Goal: Information Seeking & Learning: Learn about a topic

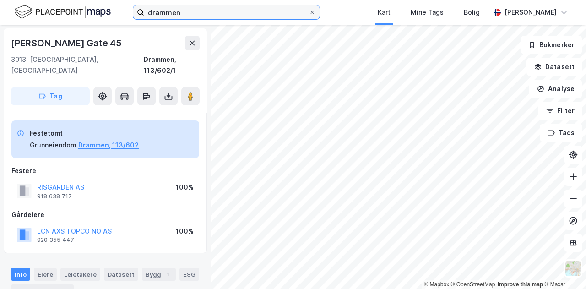
click at [247, 12] on input "drammen" at bounding box center [226, 12] width 164 height 14
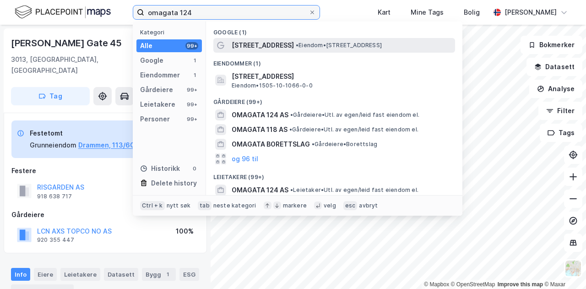
type input "omagata 124"
click at [296, 47] on span "•" at bounding box center [297, 45] width 3 height 7
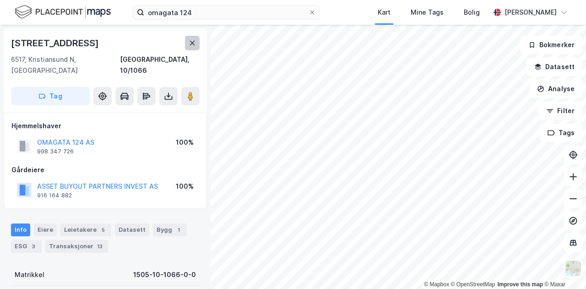
click at [186, 44] on button at bounding box center [192, 43] width 15 height 15
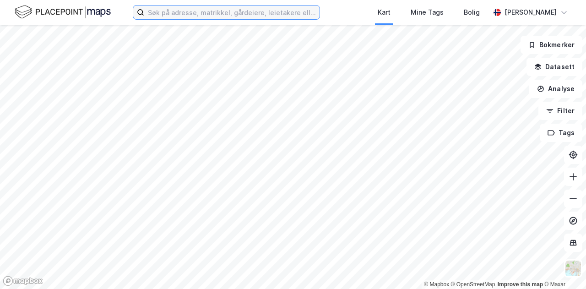
click at [212, 16] on input at bounding box center [231, 12] width 175 height 14
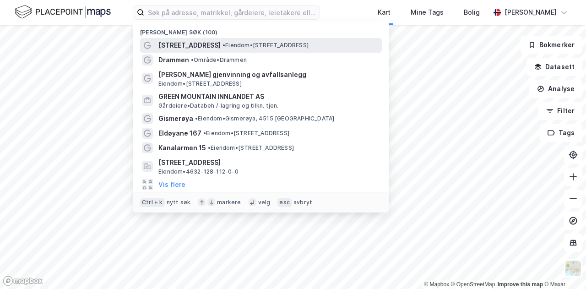
click at [229, 44] on span "• Eiendom • Omagata 124, 6517 Kristiansund" at bounding box center [266, 45] width 86 height 7
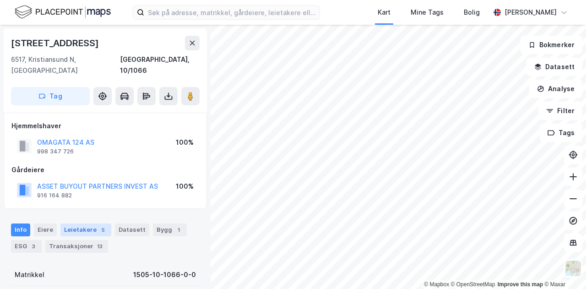
click at [69, 224] on div "Leietakere 5" at bounding box center [85, 230] width 51 height 13
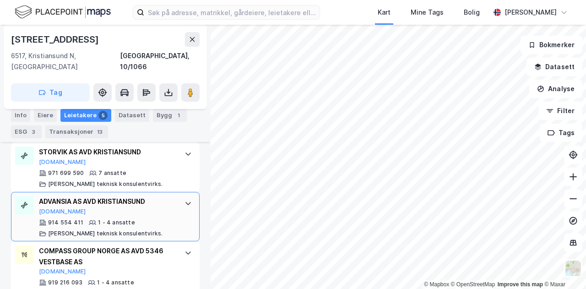
scroll to position [417, 0]
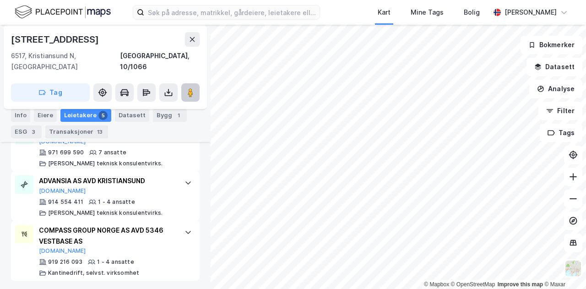
click at [194, 88] on icon at bounding box center [190, 92] width 9 height 9
click at [23, 113] on div "Info" at bounding box center [20, 115] width 19 height 13
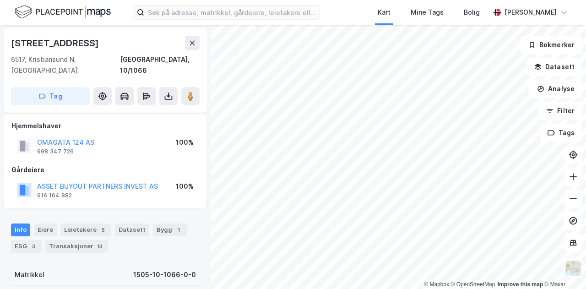
scroll to position [46, 0]
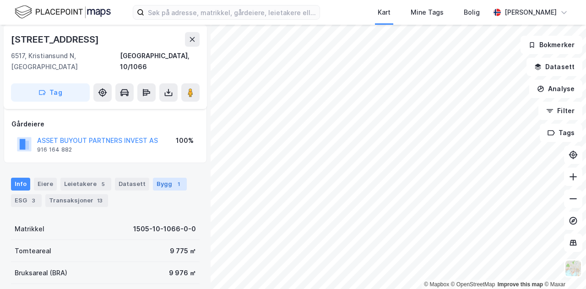
click at [155, 178] on div "Bygg 1" at bounding box center [170, 184] width 34 height 13
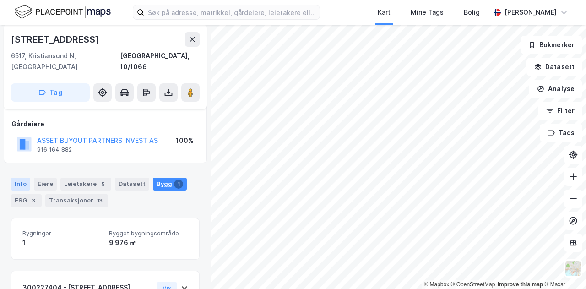
click at [23, 178] on div "Info" at bounding box center [20, 184] width 19 height 13
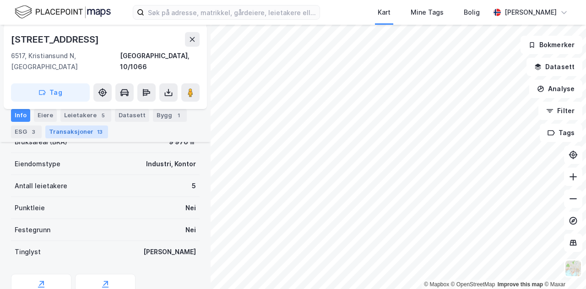
scroll to position [163, 0]
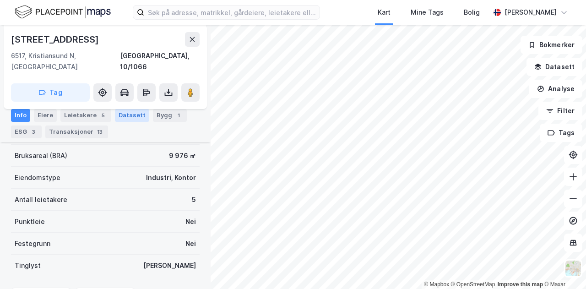
click at [126, 116] on div "Datasett" at bounding box center [132, 115] width 34 height 13
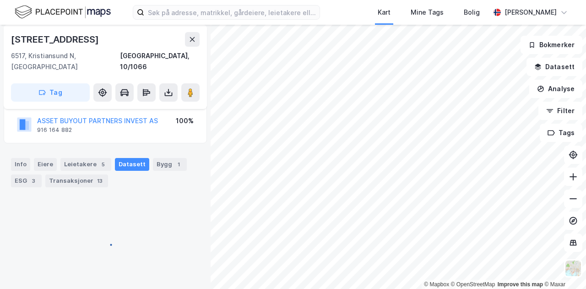
scroll to position [67, 0]
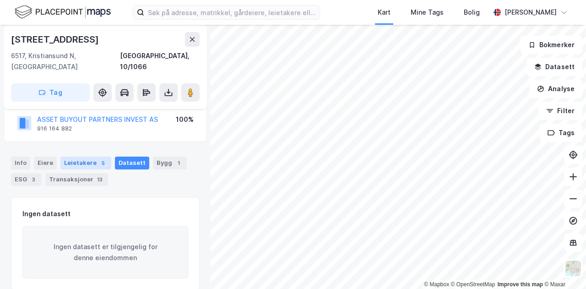
click at [76, 157] on div "Leietakere 5" at bounding box center [85, 163] width 51 height 13
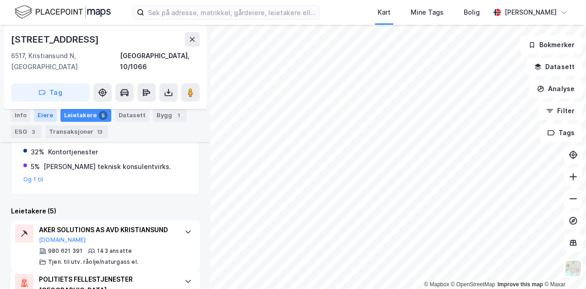
click at [49, 120] on div "Eiere" at bounding box center [45, 115] width 23 height 13
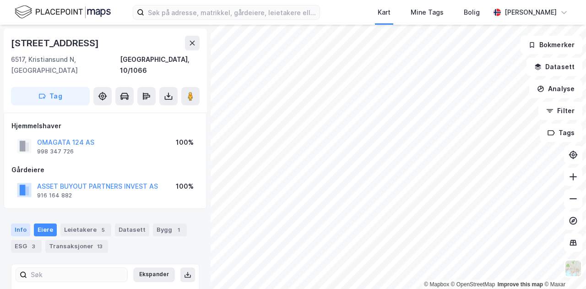
click at [21, 224] on div "Info" at bounding box center [20, 230] width 19 height 13
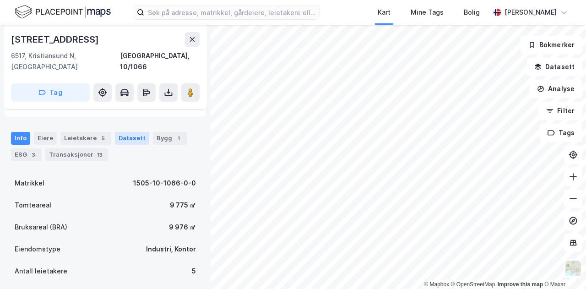
scroll to position [183, 0]
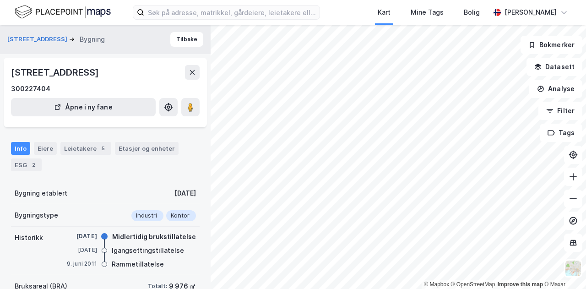
scroll to position [137, 0]
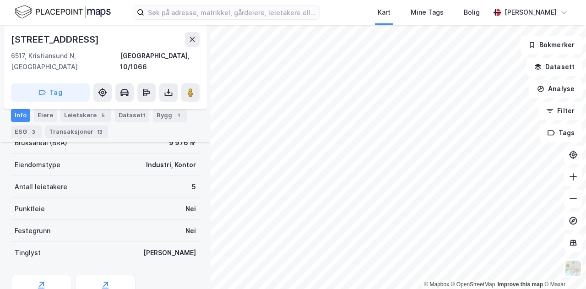
scroll to position [209, 0]
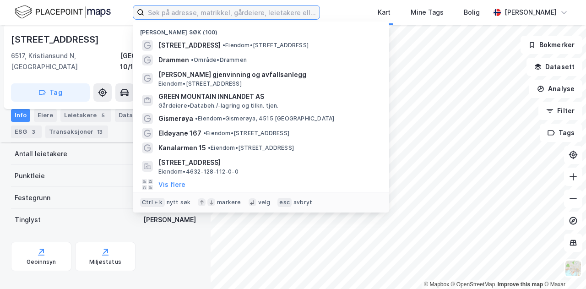
click at [261, 18] on input at bounding box center [231, 12] width 175 height 14
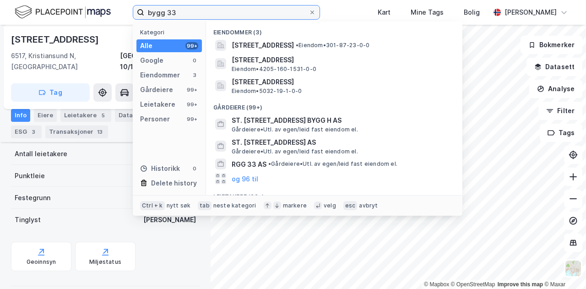
click at [252, 10] on input "bygg 33" at bounding box center [226, 12] width 164 height 14
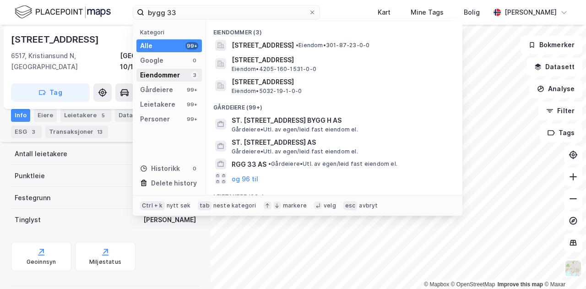
click at [164, 71] on div "Eiendommer" at bounding box center [160, 75] width 40 height 11
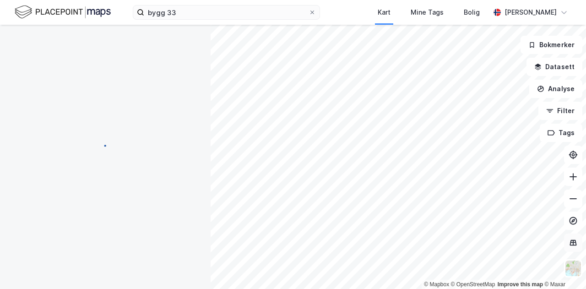
scroll to position [209, 0]
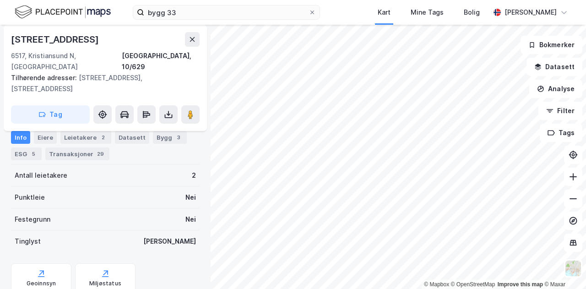
click at [187, 115] on div "© Mapbox © OpenStreetMap Improve this map © Maxar Omagata 104 6517, Kristiansun…" at bounding box center [293, 157] width 586 height 264
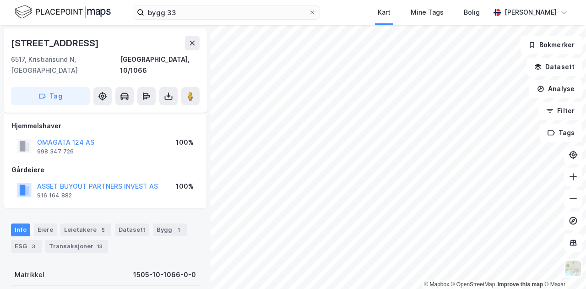
scroll to position [209, 0]
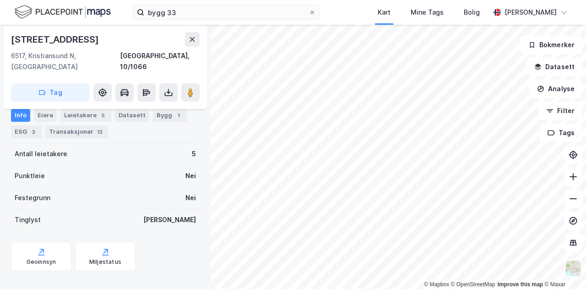
click at [194, 197] on div "© Mapbox © OpenStreetMap Improve this map © Maxar Omagata 124 6517, Kristiansun…" at bounding box center [293, 157] width 586 height 264
click at [92, 115] on div "Leietakere 5" at bounding box center [85, 115] width 51 height 13
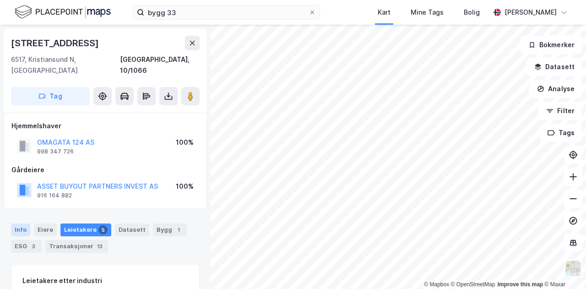
click at [23, 224] on div "Info" at bounding box center [20, 230] width 19 height 13
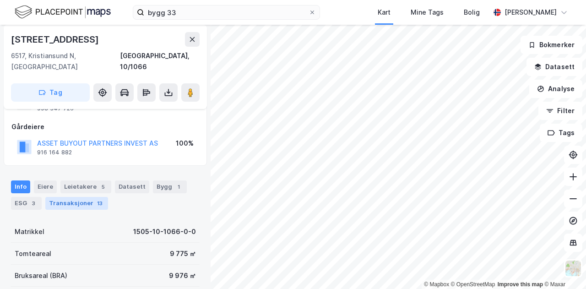
scroll to position [92, 0]
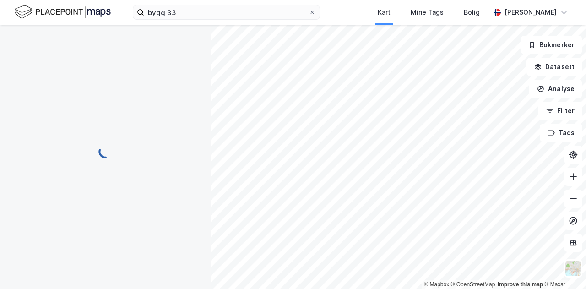
scroll to position [92, 0]
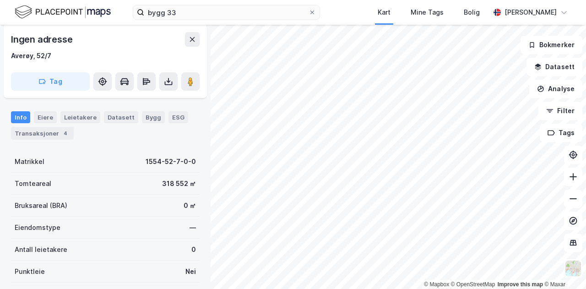
scroll to position [92, 0]
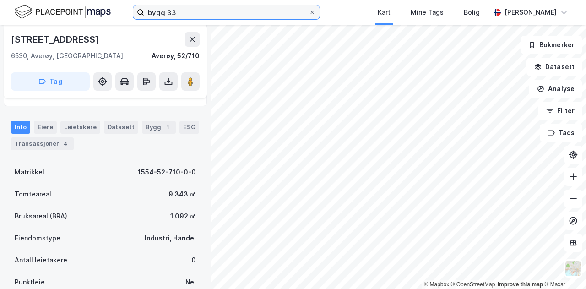
click at [261, 13] on input "bygg 33" at bounding box center [226, 12] width 164 height 14
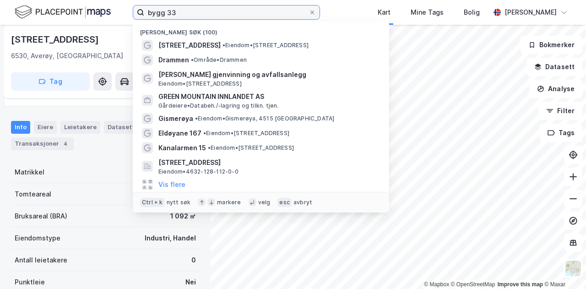
click at [261, 13] on input "bygg 33" at bounding box center [226, 12] width 164 height 14
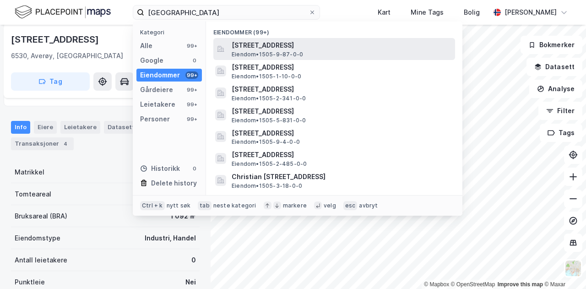
click at [386, 49] on span "Bentnesveien 1, 6512, KRISTIANSUND N, KRISTIANSUND" at bounding box center [342, 45] width 220 height 11
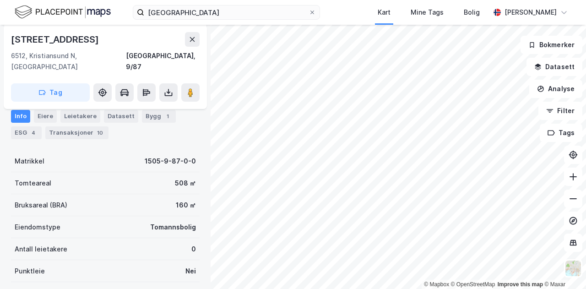
scroll to position [261, 0]
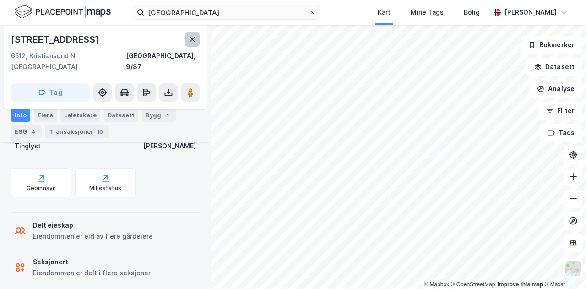
click at [195, 42] on icon at bounding box center [192, 39] width 7 height 7
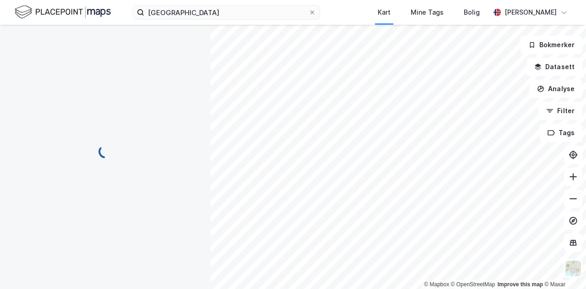
scroll to position [0, 0]
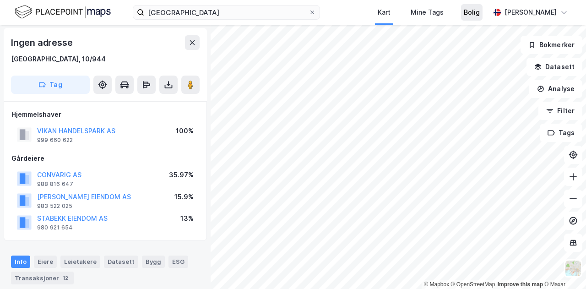
scroll to position [0, 0]
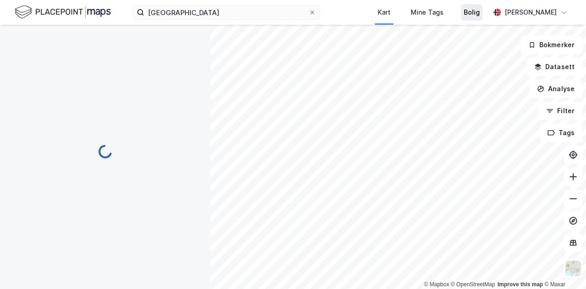
scroll to position [0, 0]
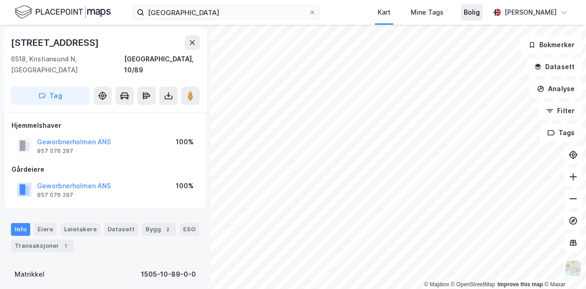
scroll to position [0, 0]
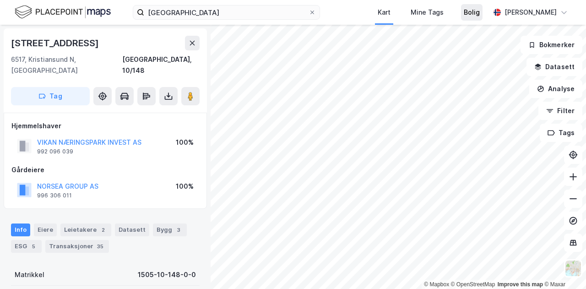
scroll to position [0, 0]
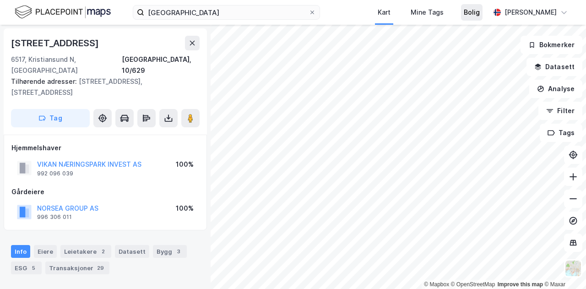
scroll to position [0, 0]
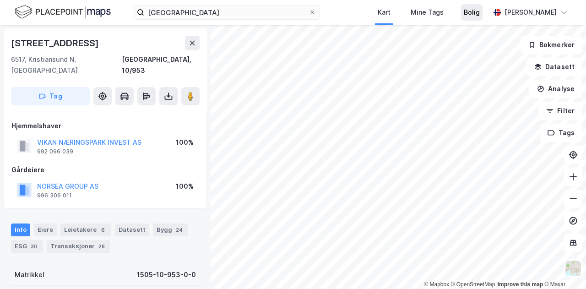
scroll to position [0, 0]
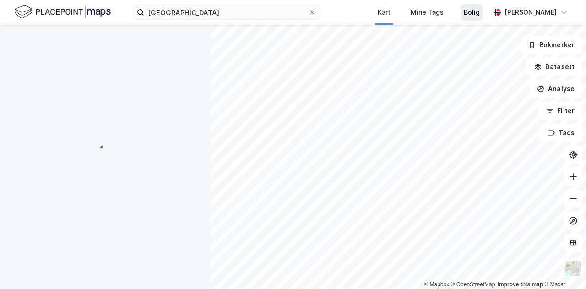
scroll to position [0, 0]
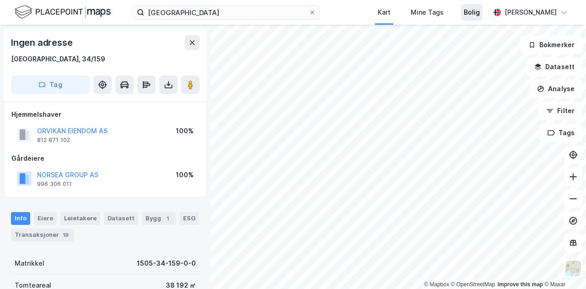
scroll to position [0, 0]
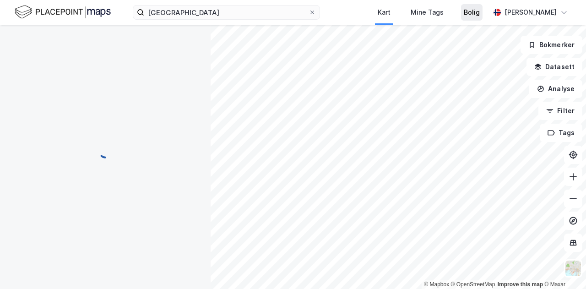
scroll to position [0, 0]
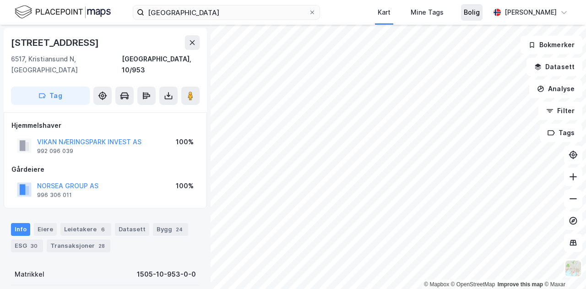
scroll to position [0, 0]
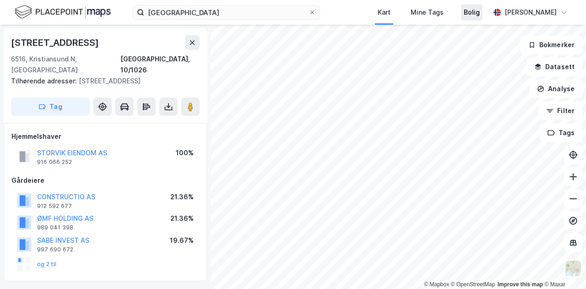
scroll to position [0, 0]
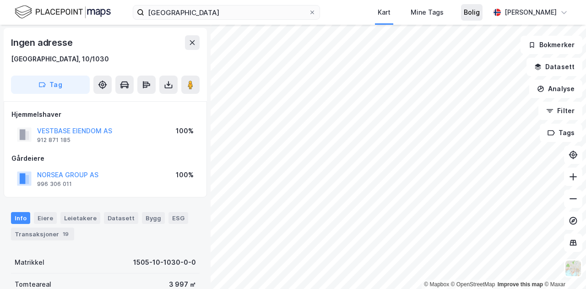
scroll to position [0, 0]
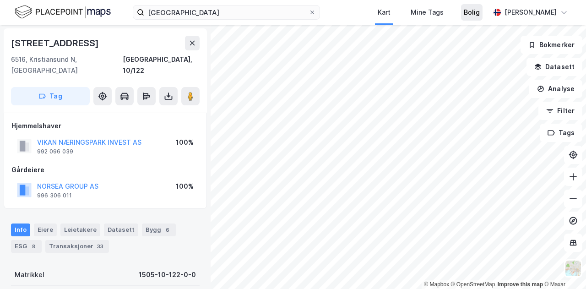
scroll to position [0, 0]
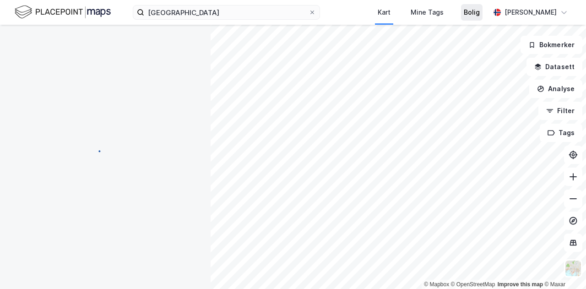
scroll to position [0, 0]
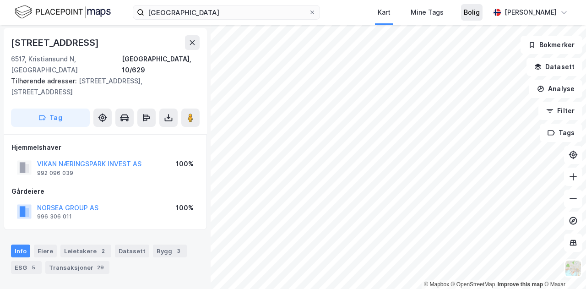
scroll to position [0, 0]
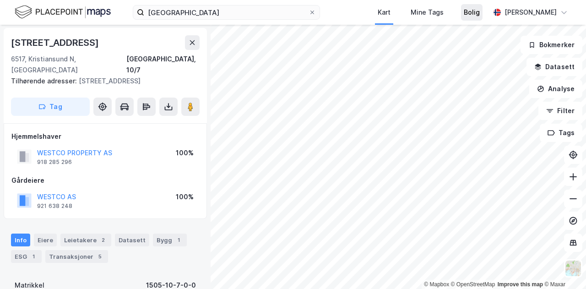
scroll to position [0, 0]
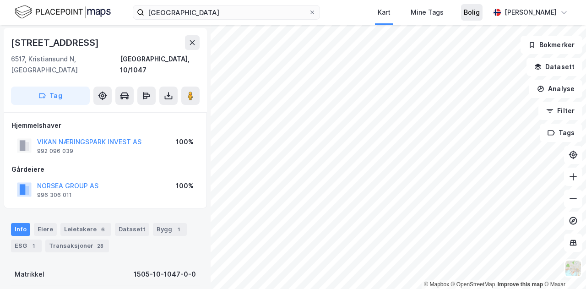
scroll to position [0, 0]
click at [92, 29] on div "Omagata 118 6517, Kristiansund N, Møre Og Romsdal Kristiansund, 10/1049 Tag" at bounding box center [105, 70] width 203 height 84
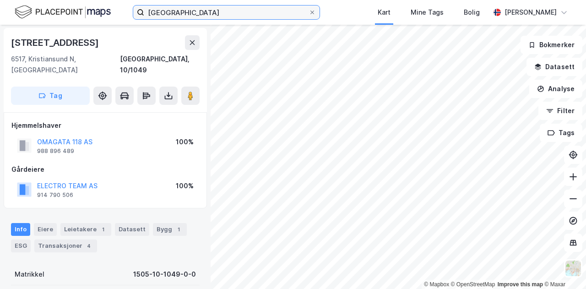
click at [263, 13] on input "kristiansund base" at bounding box center [226, 12] width 164 height 14
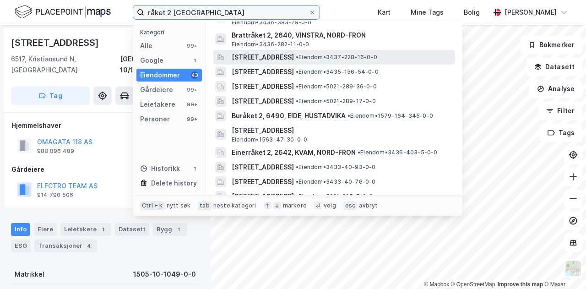
scroll to position [0, 0]
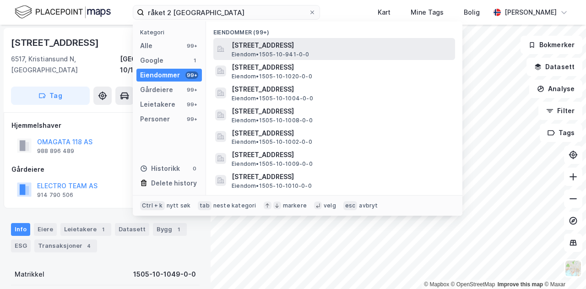
click at [288, 52] on span "Eiendom • 1505-10-941-0-0" at bounding box center [271, 54] width 78 height 7
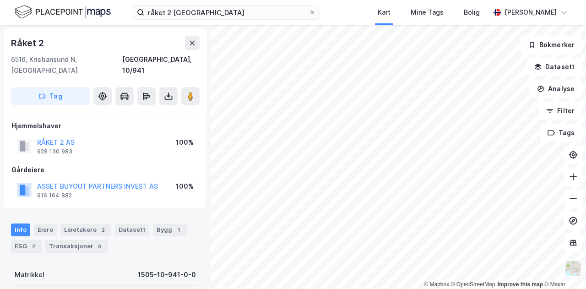
scroll to position [0, 0]
click at [188, 91] on icon at bounding box center [190, 95] width 9 height 9
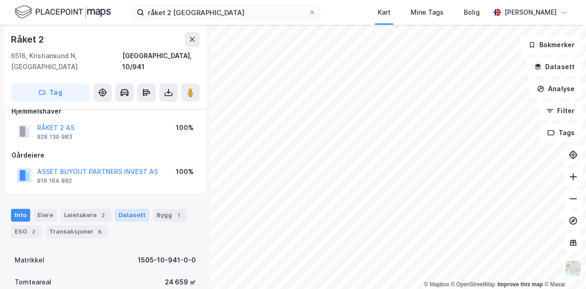
scroll to position [8, 0]
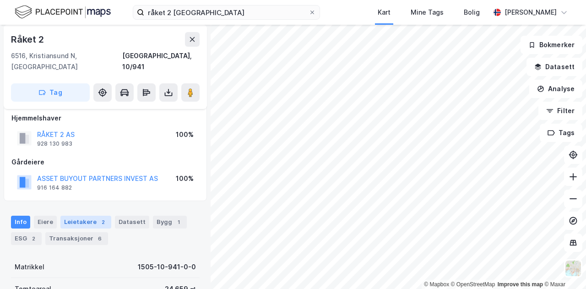
click at [83, 216] on div "Leietakere 2" at bounding box center [85, 222] width 51 height 13
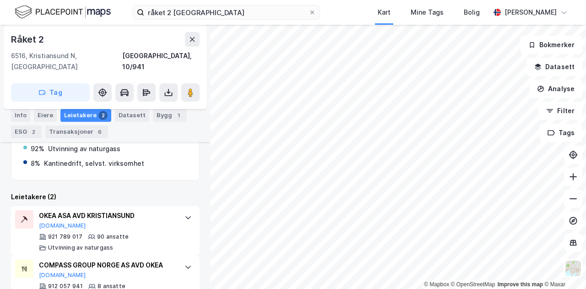
scroll to position [212, 0]
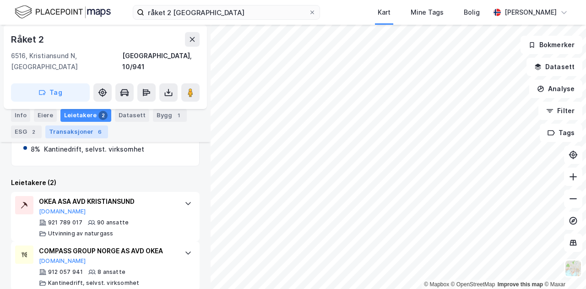
click at [67, 134] on div "Transaksjoner 6" at bounding box center [76, 132] width 63 height 13
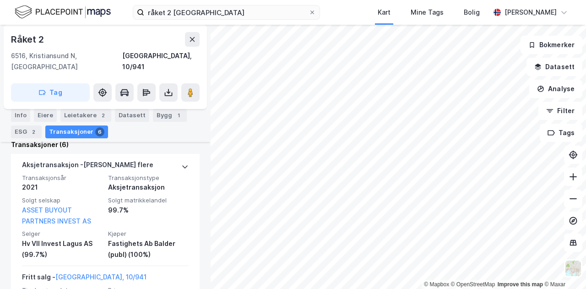
scroll to position [271, 0]
click at [81, 118] on div "Leietakere 2" at bounding box center [85, 115] width 51 height 13
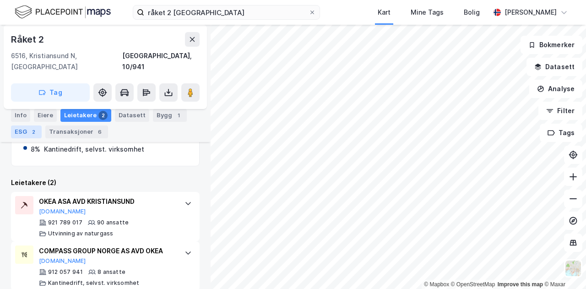
click at [15, 131] on div "ESG 2" at bounding box center [26, 132] width 31 height 13
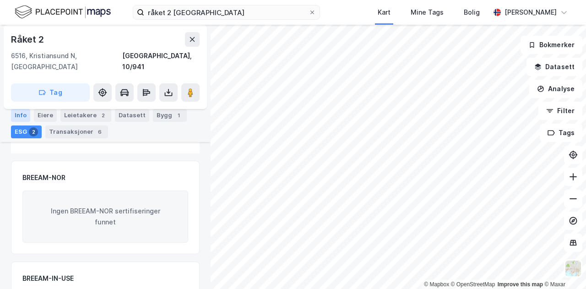
click at [22, 116] on div "Info" at bounding box center [20, 115] width 19 height 13
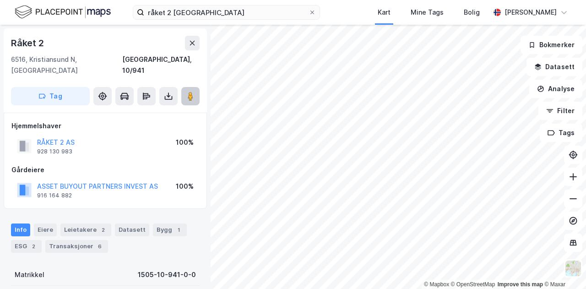
click at [188, 92] on icon at bounding box center [190, 96] width 9 height 9
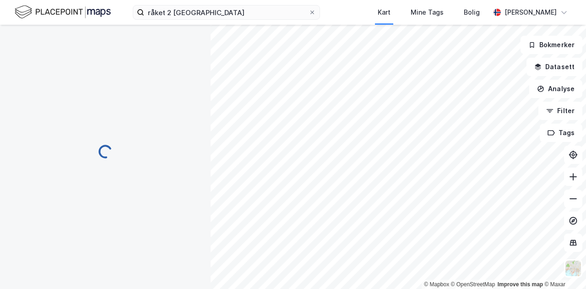
scroll to position [19, 0]
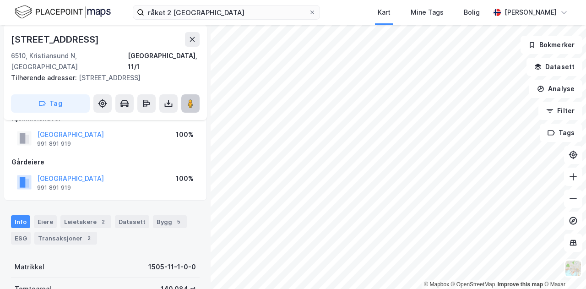
click at [193, 100] on image at bounding box center [190, 103] width 5 height 9
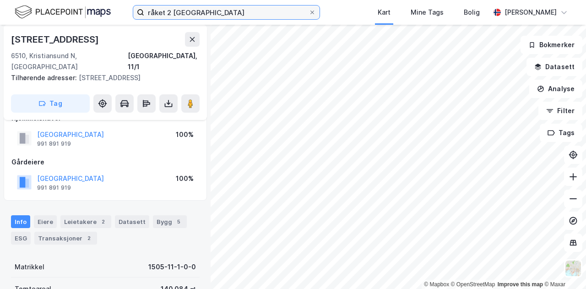
click at [265, 7] on input "råket 2 kristiansund" at bounding box center [226, 12] width 164 height 14
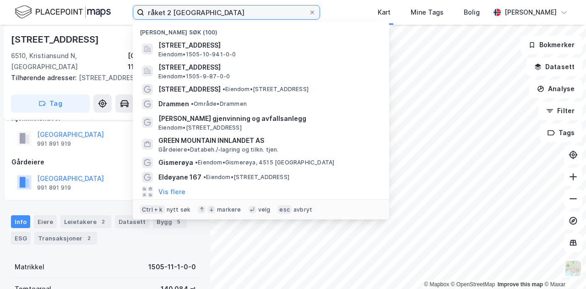
click at [265, 7] on input "råket 2 kristiansund" at bounding box center [226, 12] width 164 height 14
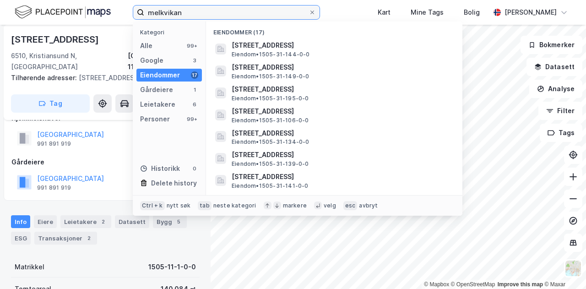
type input "melkvikan"
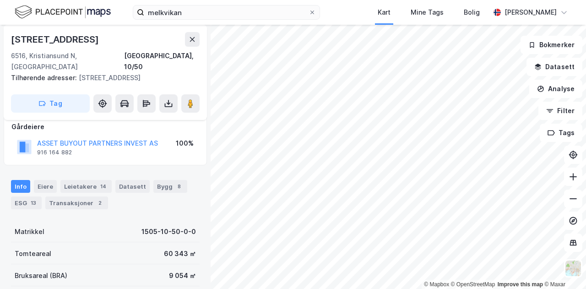
scroll to position [65, 0]
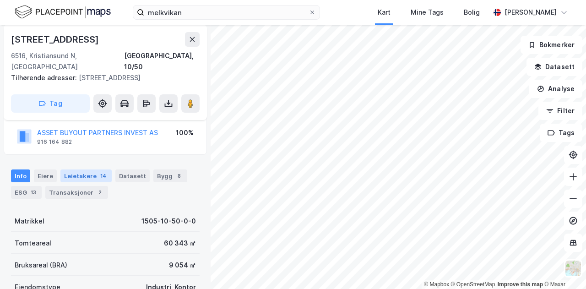
click at [92, 169] on div "Leietakere 14" at bounding box center [85, 175] width 51 height 13
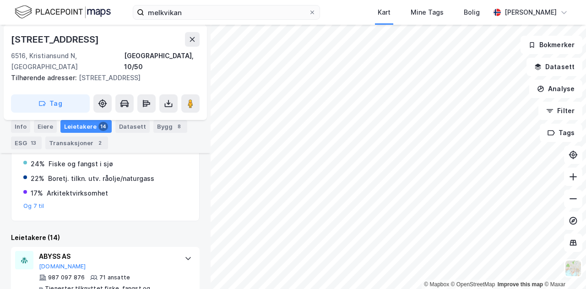
scroll to position [242, 0]
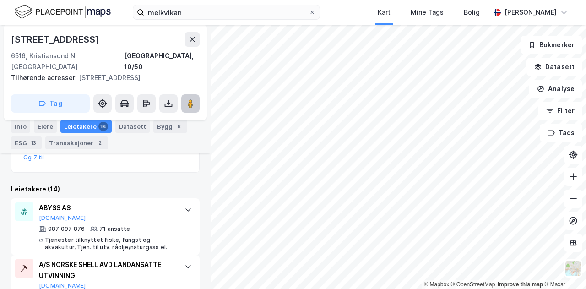
click at [193, 99] on image at bounding box center [190, 103] width 5 height 9
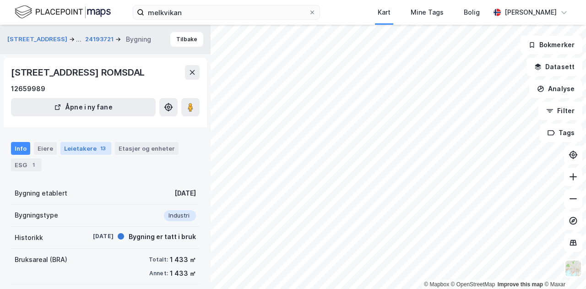
click at [87, 149] on div "Leietakere 13" at bounding box center [85, 148] width 51 height 13
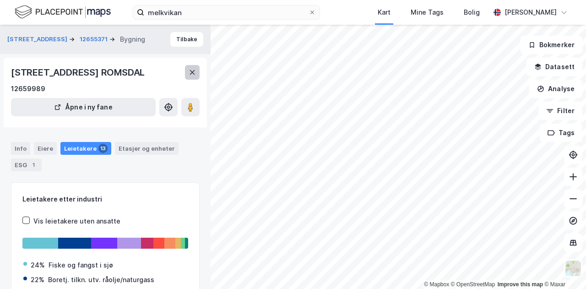
click at [196, 75] on icon at bounding box center [192, 72] width 7 height 7
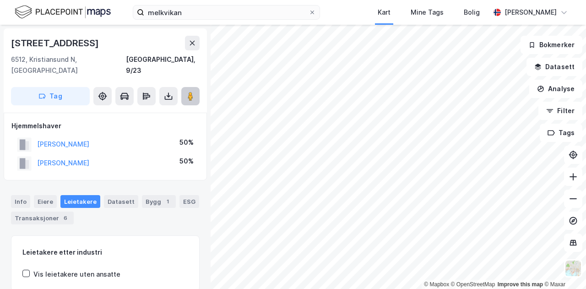
click at [185, 87] on button at bounding box center [190, 96] width 18 height 18
click at [0, 208] on div "Info Eiere Leietakere Datasett Bygg 1 ESG Transaksjoner 6" at bounding box center [105, 206] width 211 height 44
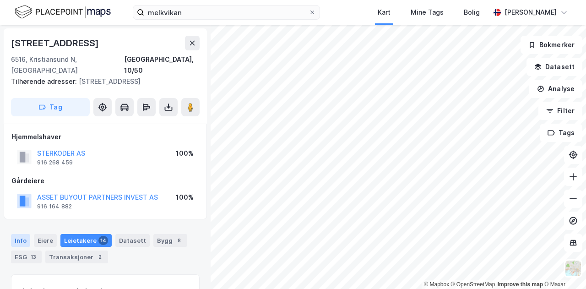
click at [22, 234] on div "Info" at bounding box center [20, 240] width 19 height 13
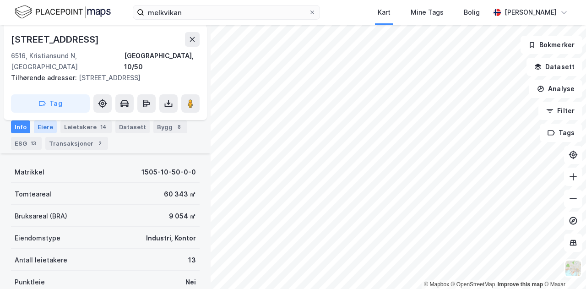
scroll to position [114, 0]
click at [557, 89] on button "Analyse" at bounding box center [556, 89] width 53 height 18
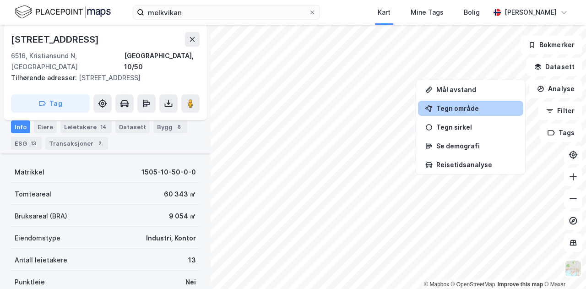
click at [476, 112] on div "Tegn område" at bounding box center [470, 108] width 105 height 15
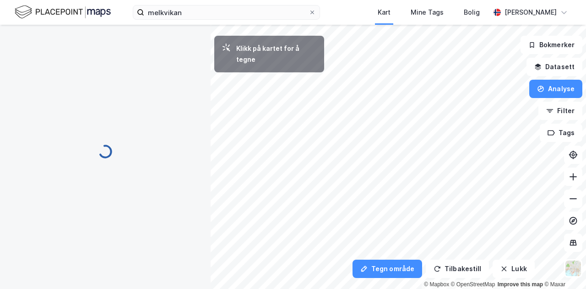
scroll to position [0, 0]
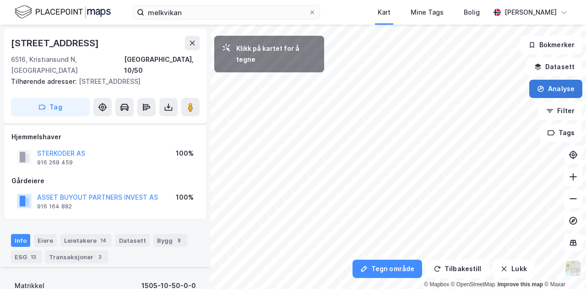
click at [552, 88] on button "Analyse" at bounding box center [556, 89] width 53 height 18
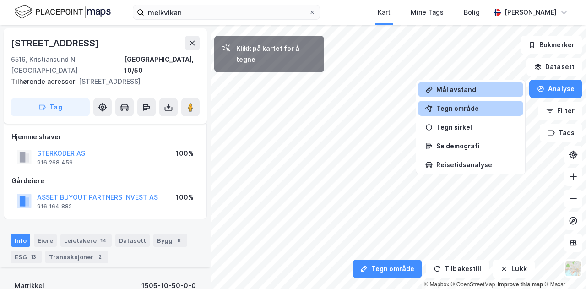
click at [472, 84] on div "Mål avstand" at bounding box center [470, 89] width 105 height 15
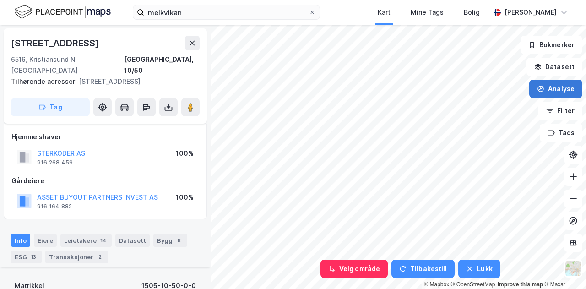
click at [565, 92] on button "Analyse" at bounding box center [556, 89] width 53 height 18
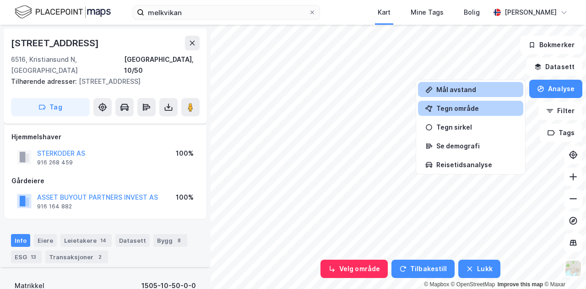
click at [479, 106] on div "Tegn område" at bounding box center [477, 108] width 80 height 8
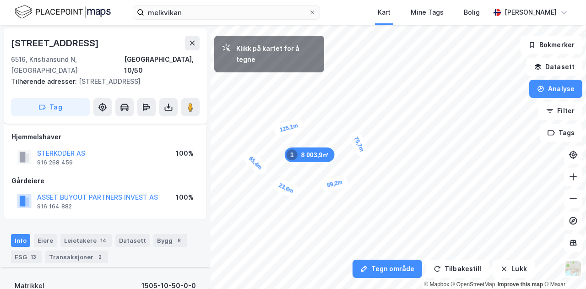
click at [276, 185] on div "23,6m" at bounding box center [286, 188] width 29 height 23
click at [255, 188] on div "25,2m" at bounding box center [265, 186] width 28 height 17
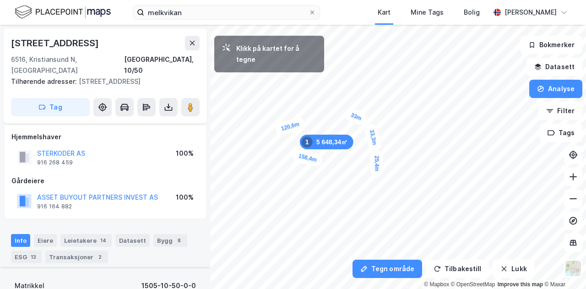
click at [376, 175] on div "25,4m" at bounding box center [376, 163] width 13 height 27
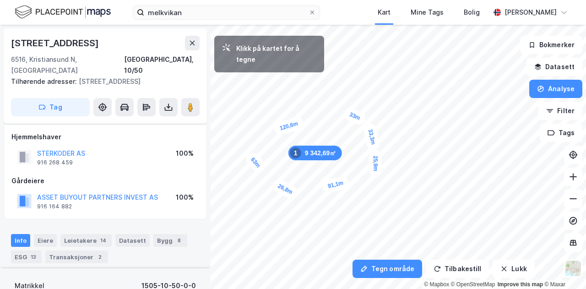
click at [275, 184] on div "26,8m" at bounding box center [285, 188] width 29 height 23
click at [253, 187] on div "25,1m" at bounding box center [264, 185] width 28 height 16
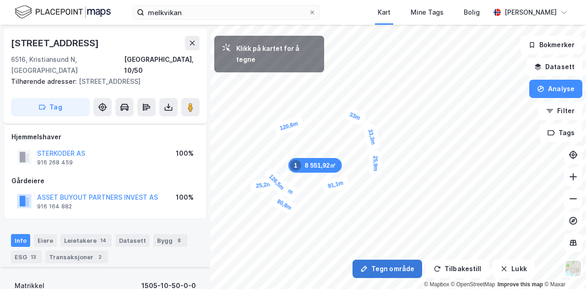
click at [378, 268] on button "Tegn område" at bounding box center [388, 269] width 70 height 18
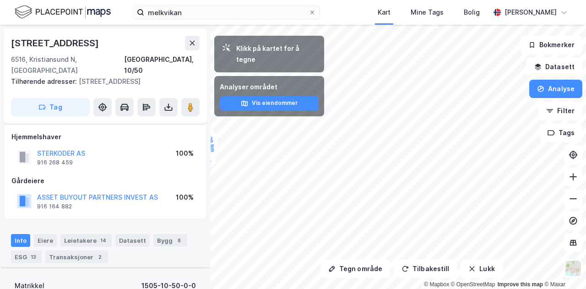
click at [189, 199] on div "Tegn område Tilbakestill Lukk Klikk på kartet for å tegne Analyser området Vis …" at bounding box center [293, 157] width 586 height 264
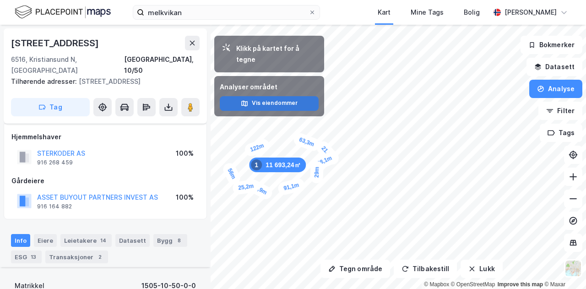
drag, startPoint x: 377, startPoint y: 203, endPoint x: 268, endPoint y: 94, distance: 154.5
click at [268, 94] on div "Tegn område Tilbakestill Lukk Klikk på kartet for å tegne Analyser området Vis …" at bounding box center [293, 157] width 586 height 264
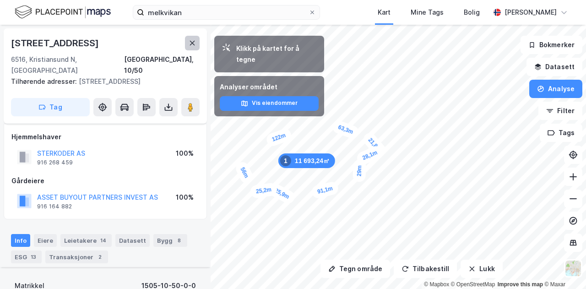
click at [188, 37] on button at bounding box center [192, 43] width 15 height 15
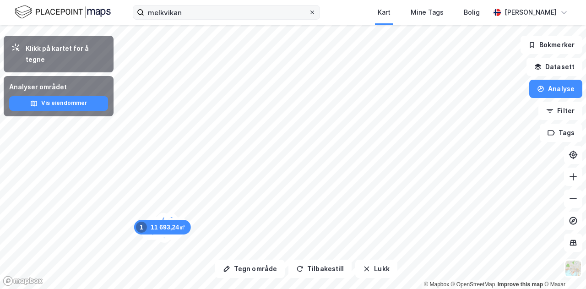
click at [315, 13] on icon at bounding box center [312, 12] width 5 height 5
click at [309, 13] on input "melkvikan" at bounding box center [226, 12] width 164 height 14
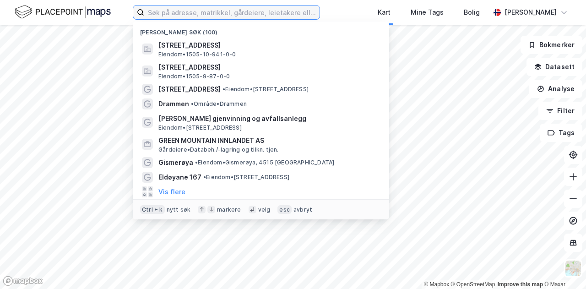
click at [278, 14] on input at bounding box center [231, 12] width 175 height 14
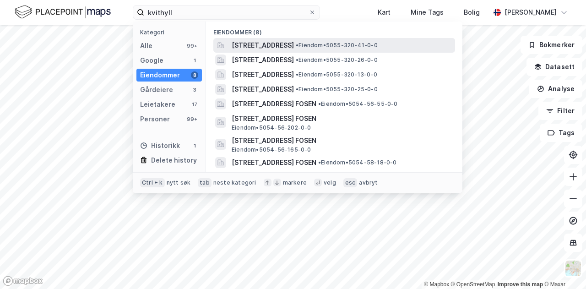
click at [284, 41] on span "Kvithylla 1, 6686, VALSØYBOTN, HEIM" at bounding box center [263, 45] width 62 height 11
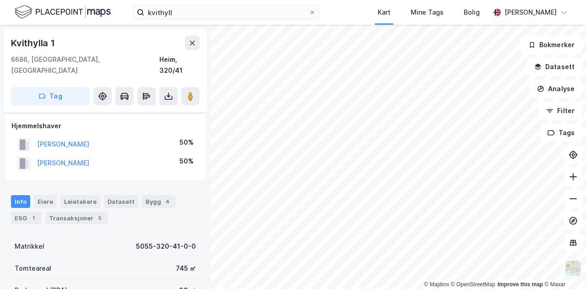
scroll to position [114, 0]
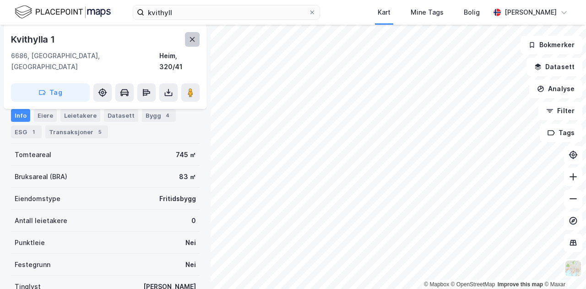
click at [189, 39] on icon at bounding box center [192, 39] width 7 height 7
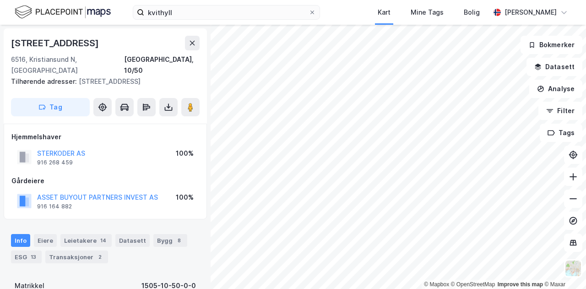
scroll to position [114, 0]
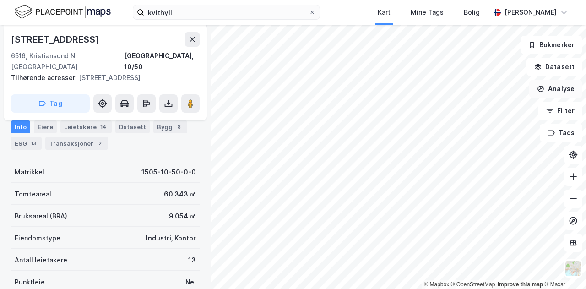
click at [558, 93] on button "Analyse" at bounding box center [556, 89] width 53 height 18
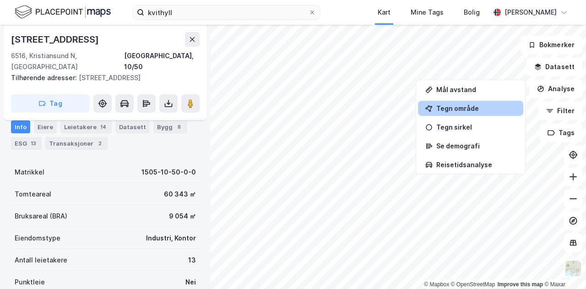
click at [482, 104] on div "Tegn område" at bounding box center [470, 108] width 105 height 15
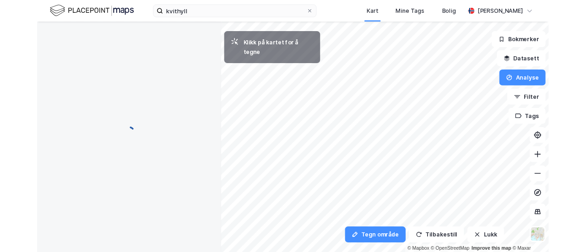
scroll to position [0, 0]
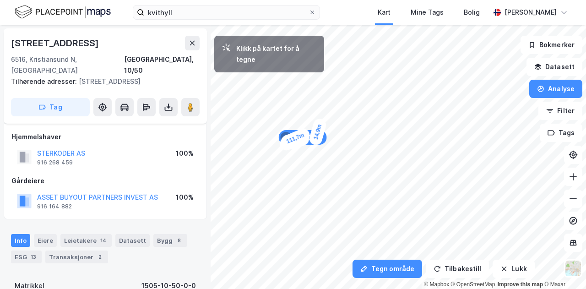
click at [320, 128] on div "14,9m" at bounding box center [318, 131] width 20 height 29
click at [347, 153] on div "22,3m" at bounding box center [349, 148] width 20 height 29
click at [342, 168] on div "34,6m" at bounding box center [344, 159] width 21 height 29
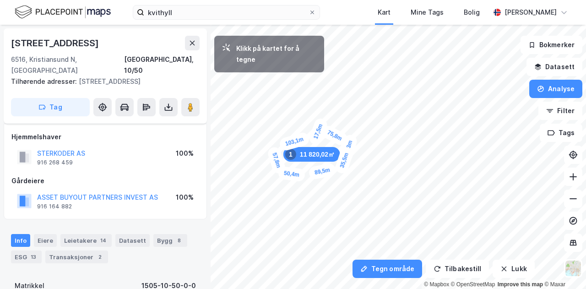
click at [280, 173] on div "50,4m" at bounding box center [292, 174] width 28 height 16
click at [498, 263] on button "Lukk" at bounding box center [514, 269] width 42 height 18
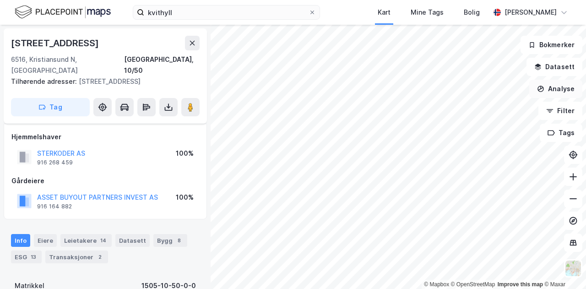
click at [553, 87] on button "Analyse" at bounding box center [556, 89] width 53 height 18
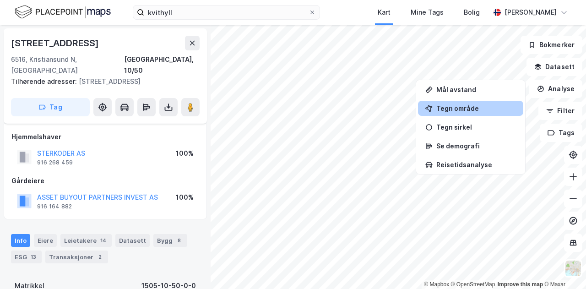
click at [467, 113] on div "Tegn område" at bounding box center [470, 108] width 105 height 15
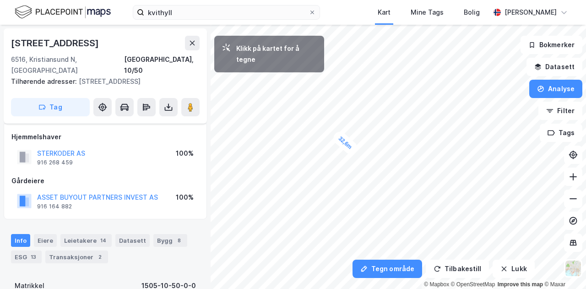
click at [339, 138] on div "32,6m" at bounding box center [345, 142] width 28 height 27
click at [322, 134] on div "38,7m" at bounding box center [331, 136] width 29 height 18
click at [322, 126] on div "16,4m" at bounding box center [321, 130] width 15 height 27
click at [315, 129] on div "14,2m" at bounding box center [318, 128] width 29 height 22
click at [316, 136] on div "14,3m" at bounding box center [315, 131] width 15 height 27
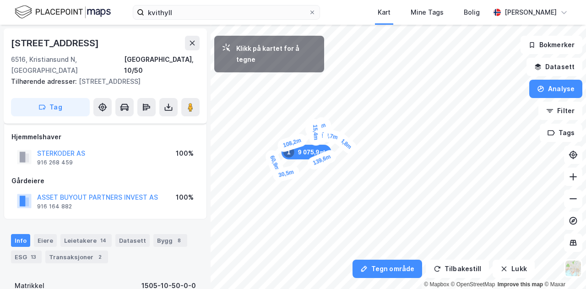
click at [294, 172] on div "30,5m" at bounding box center [286, 173] width 29 height 19
click at [299, 177] on div "13,7m" at bounding box center [296, 173] width 28 height 27
click at [342, 166] on div "45,7m" at bounding box center [346, 156] width 23 height 29
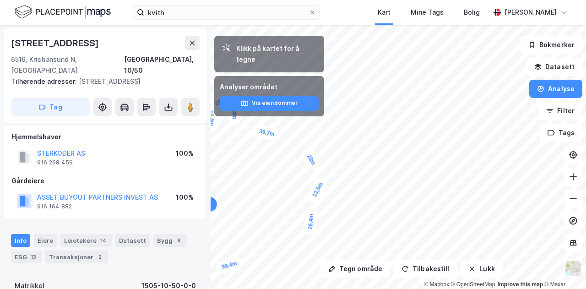
drag, startPoint x: 307, startPoint y: 216, endPoint x: 324, endPoint y: 180, distance: 39.1
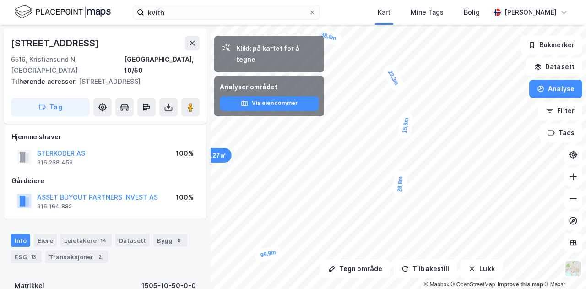
drag, startPoint x: 397, startPoint y: 111, endPoint x: 408, endPoint y: 130, distance: 21.5
click at [408, 130] on div "15,6m" at bounding box center [406, 125] width 16 height 28
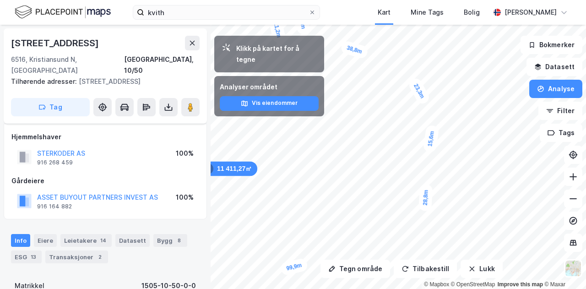
drag, startPoint x: 407, startPoint y: 129, endPoint x: 433, endPoint y: 142, distance: 29.5
click at [433, 142] on div "15,6m" at bounding box center [431, 139] width 16 height 28
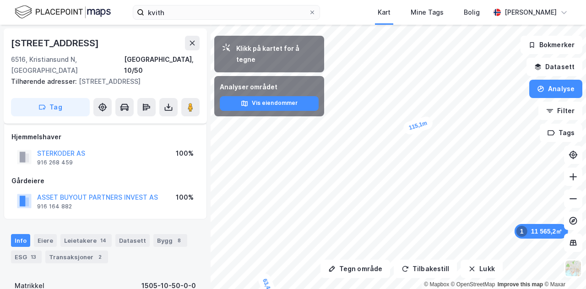
drag, startPoint x: 408, startPoint y: 94, endPoint x: 421, endPoint y: 125, distance: 33.4
click at [421, 125] on div "115,1m" at bounding box center [418, 125] width 32 height 21
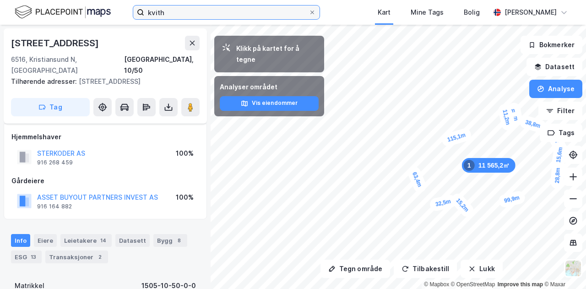
click at [226, 10] on input "kvith" at bounding box center [226, 12] width 164 height 14
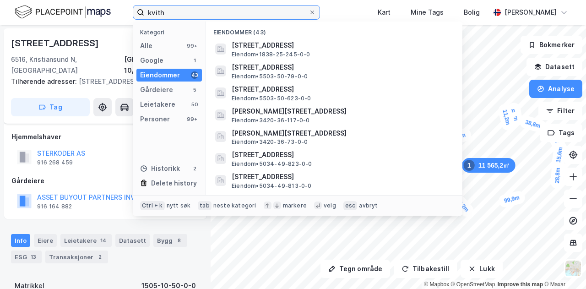
click at [226, 10] on input "kvith" at bounding box center [226, 12] width 164 height 14
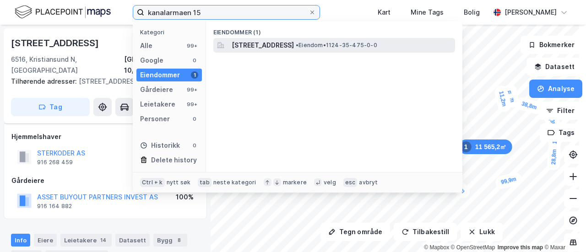
type input "kanalarmaen 15"
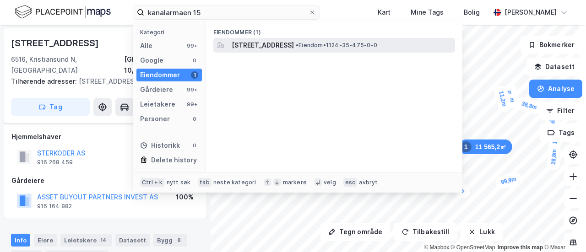
click at [264, 44] on span "Kanalarmen 15, 4033, STAVANGER, SOLA" at bounding box center [263, 45] width 62 height 11
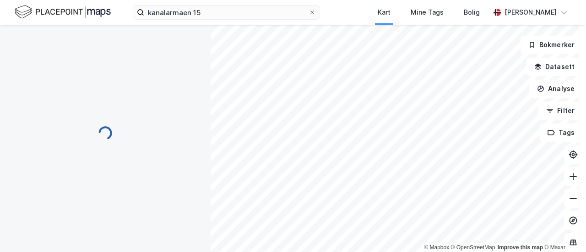
scroll to position [114, 0]
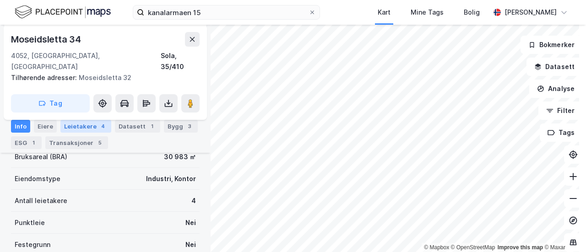
scroll to position [114, 0]
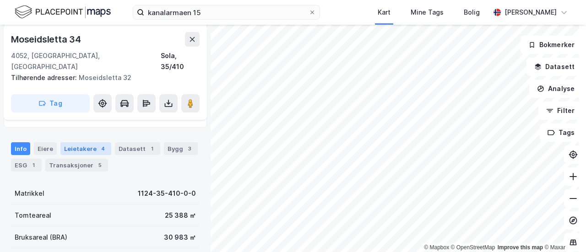
click at [96, 131] on div "Info Eiere Leietakere 4 Datasett 1 Bygg 3 ESG 1 Transaksjoner 5" at bounding box center [105, 153] width 211 height 44
click at [97, 142] on div "Leietakere 4" at bounding box center [85, 148] width 51 height 13
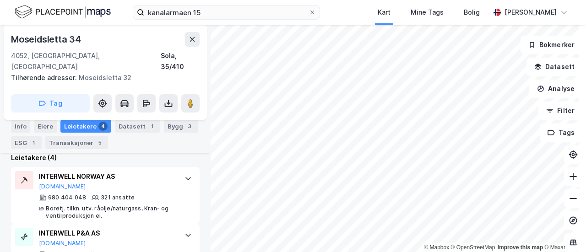
scroll to position [286, 0]
